Goal: Information Seeking & Learning: Understand process/instructions

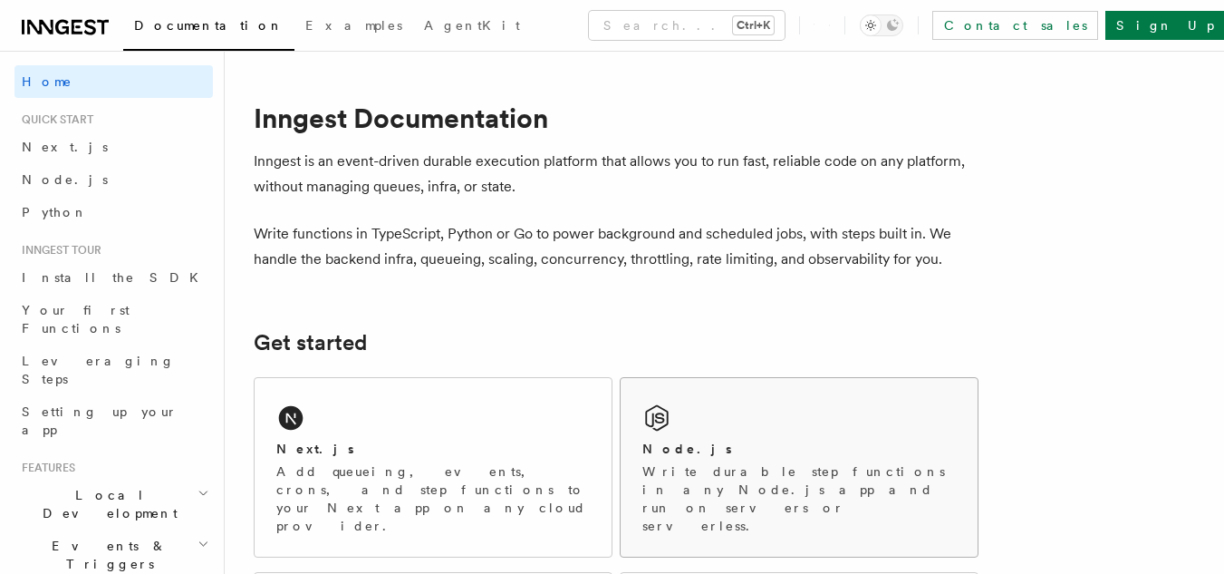
click at [816, 469] on p "Write durable step functions in any Node.js app and run on servers or serverles…" at bounding box center [799, 498] width 314 height 72
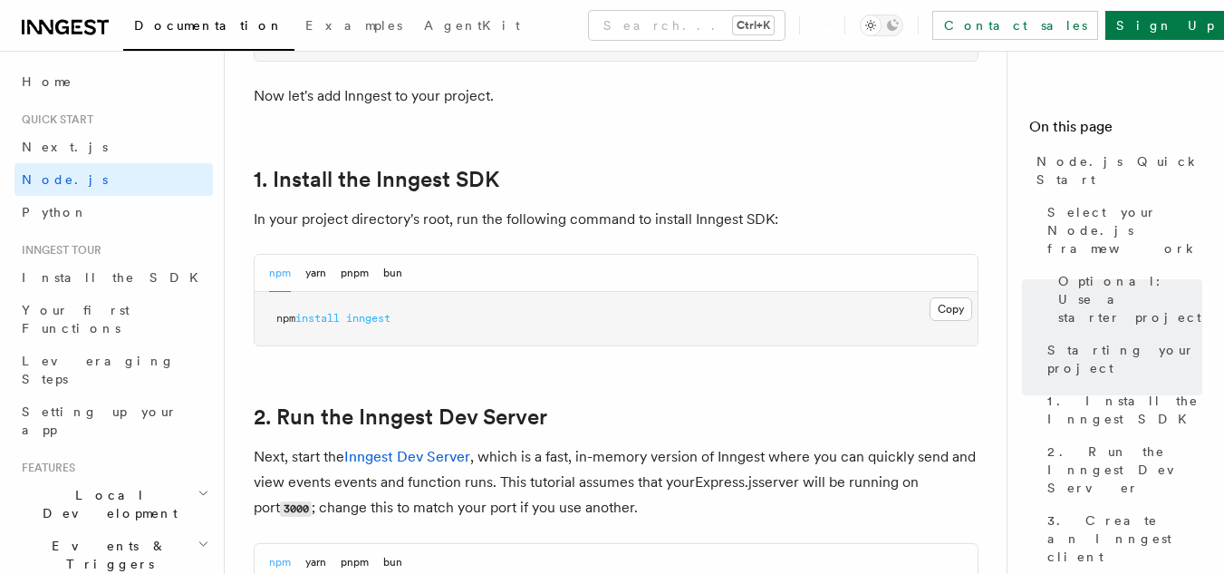
scroll to position [1166, 0]
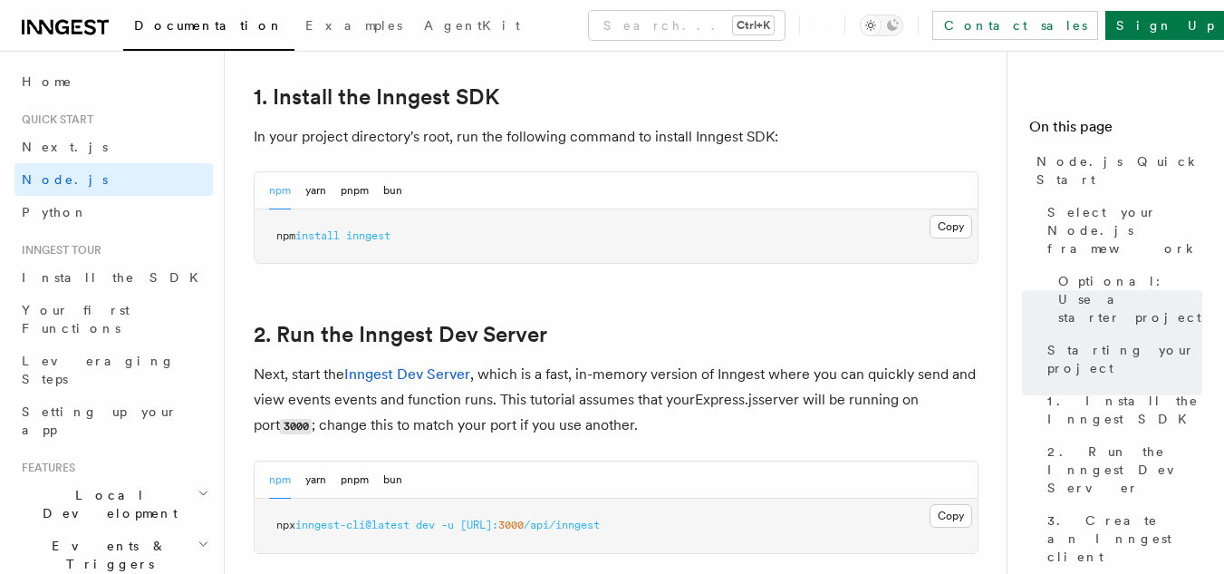
click at [958, 222] on button "Copy Copied" at bounding box center [951, 227] width 43 height 24
click at [949, 233] on button "Copy Copied" at bounding box center [951, 227] width 43 height 24
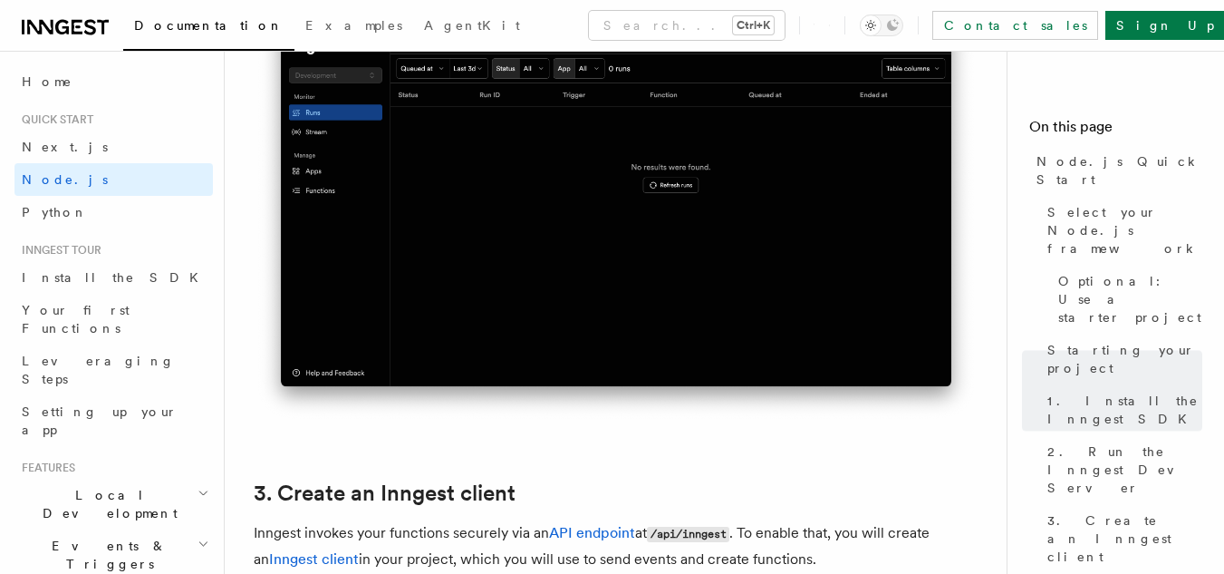
scroll to position [2475, 0]
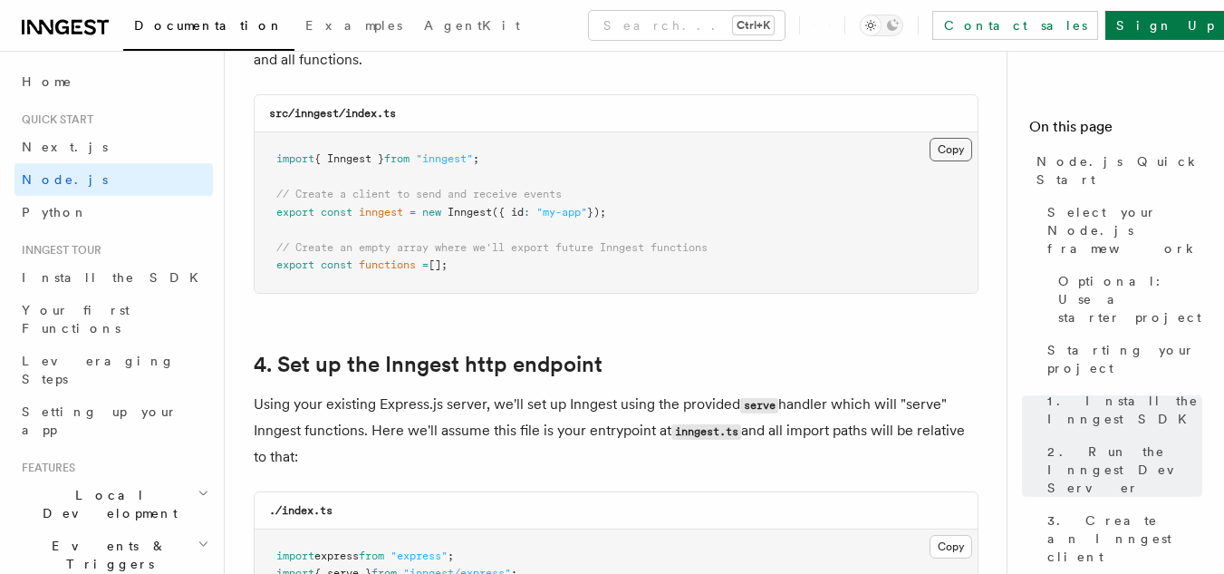
click at [962, 143] on button "Copy Copied" at bounding box center [951, 150] width 43 height 24
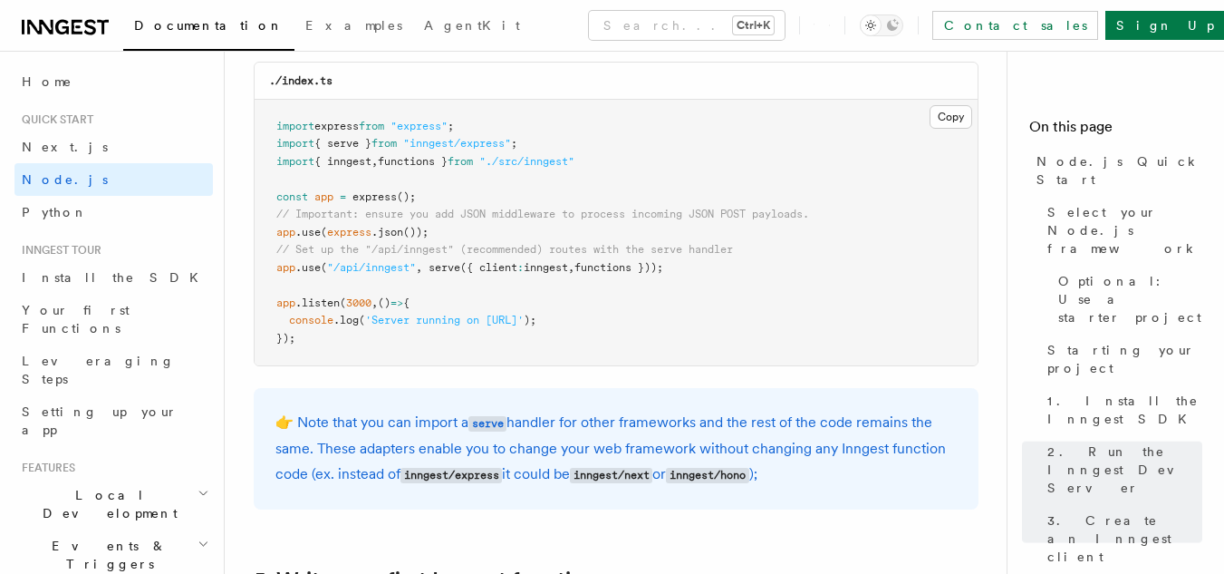
scroll to position [2966, 0]
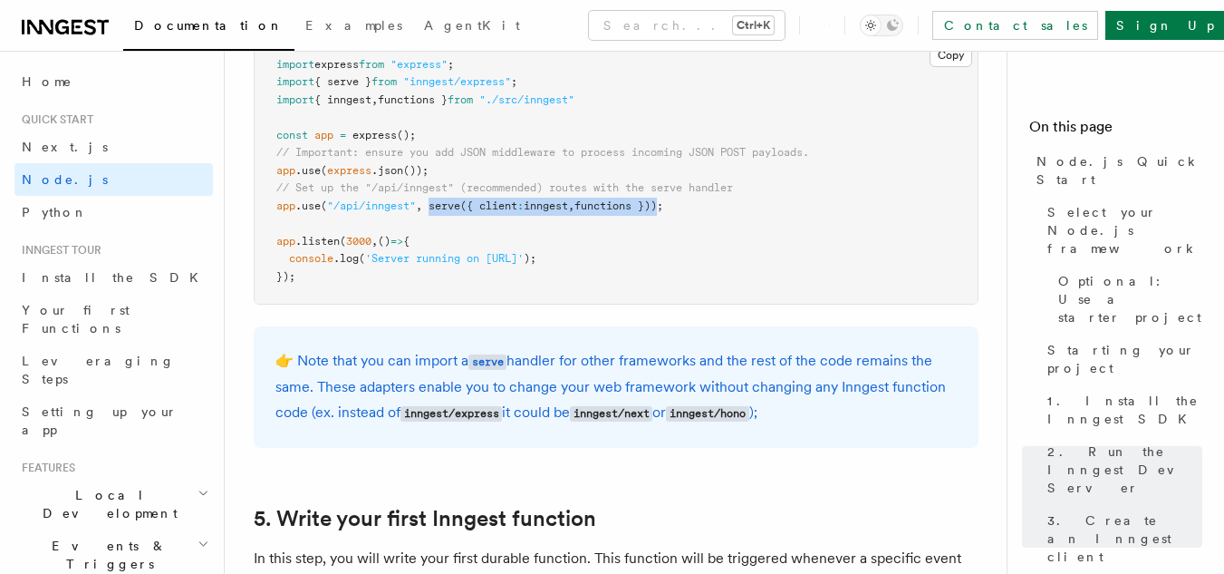
copy span "serve ({ client : inngest , functions })"
drag, startPoint x: 672, startPoint y: 204, endPoint x: 432, endPoint y: 200, distance: 240.2
click at [432, 200] on span "app .use ( "/api/inngest" , serve ({ client : inngest , functions }));" at bounding box center [469, 205] width 387 height 13
click at [305, 23] on span "Examples" at bounding box center [353, 25] width 97 height 14
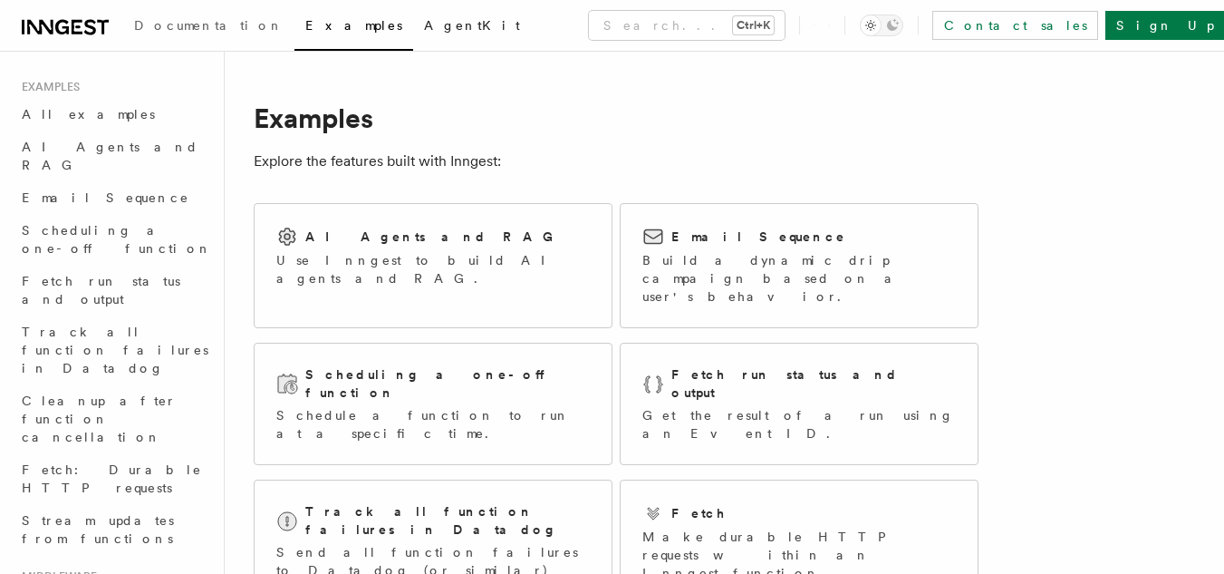
click at [413, 34] on link "AgentKit" at bounding box center [472, 26] width 118 height 43
